Goal: Navigation & Orientation: Understand site structure

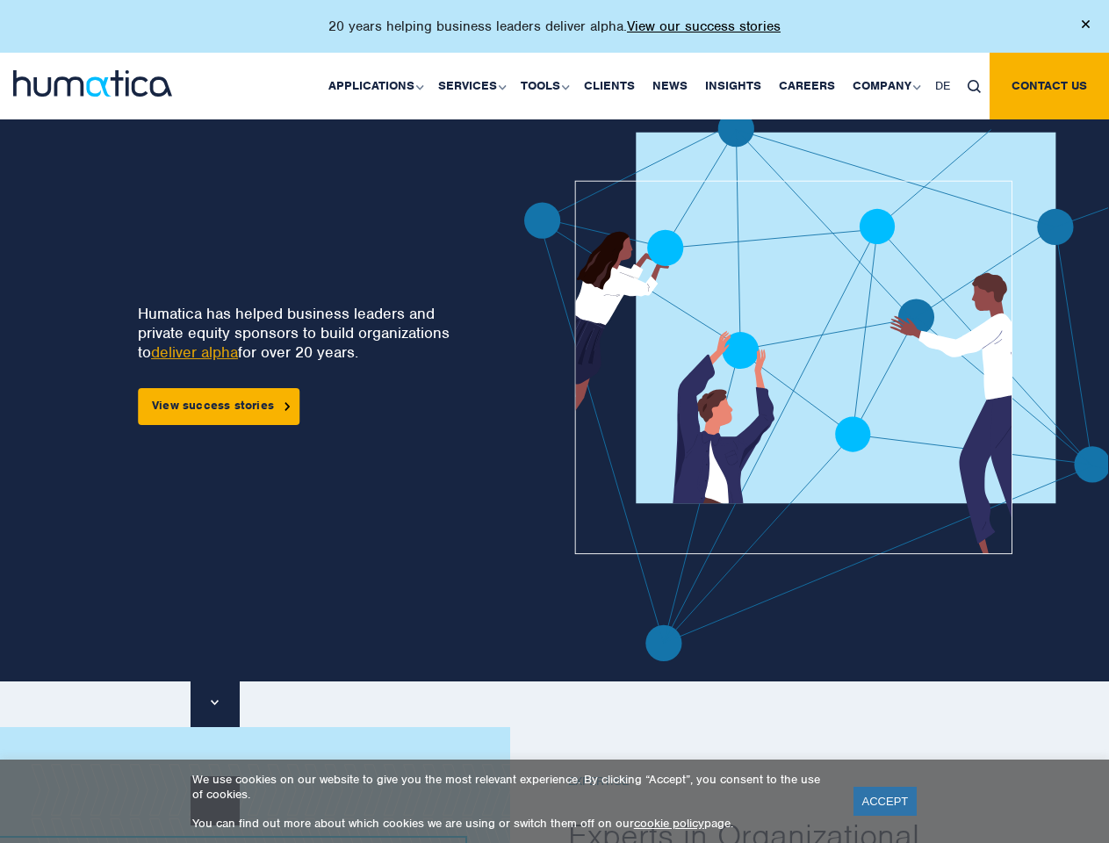
click at [554, 33] on p "20 years helping business leaders deliver alpha. View our success stories" at bounding box center [554, 27] width 452 height 18
click at [379, 85] on link "Applications" at bounding box center [375, 86] width 110 height 67
click at [474, 85] on link "Services" at bounding box center [470, 86] width 83 height 67
click at [547, 85] on link "Tools" at bounding box center [543, 86] width 63 height 67
click at [885, 85] on link "Company" at bounding box center [885, 86] width 83 height 67
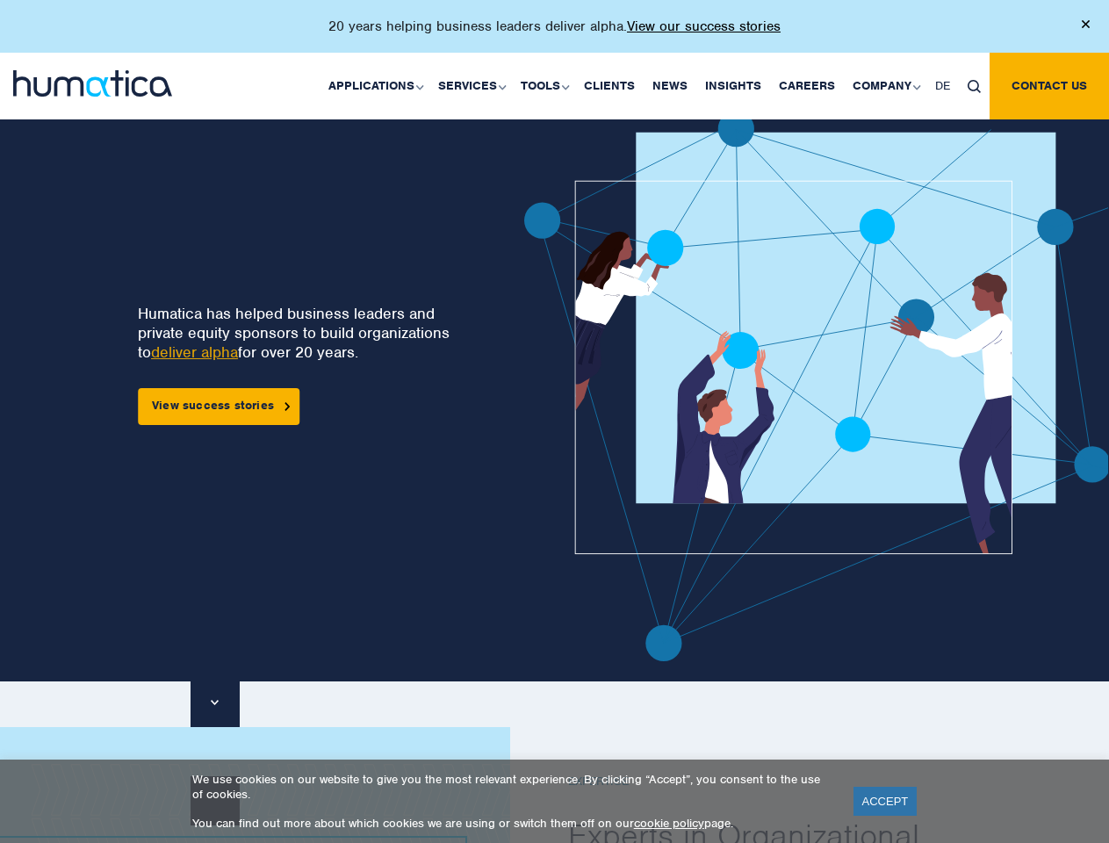
click at [973, 85] on img at bounding box center [973, 86] width 13 height 13
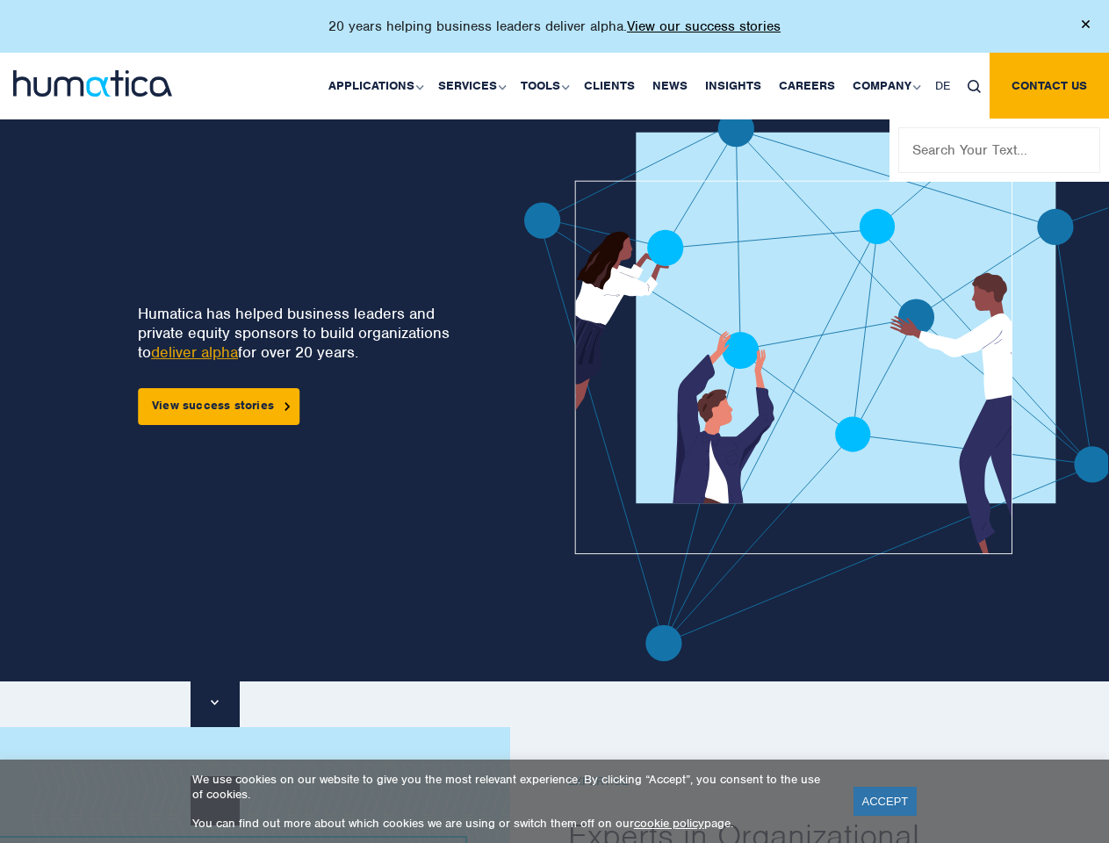
click at [588, 385] on img at bounding box center [866, 386] width 685 height 550
click at [885, 801] on link "ACCEPT" at bounding box center [885, 800] width 64 height 29
